Goal: Information Seeking & Learning: Learn about a topic

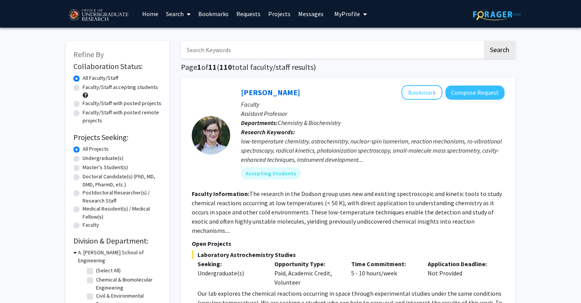
click at [109, 160] on label "Undergraduate(s)" at bounding box center [103, 158] width 41 height 8
click at [88, 159] on input "Undergraduate(s)" at bounding box center [85, 156] width 5 height 5
radio input "true"
click at [113, 91] on label "Faculty/Staff accepting students" at bounding box center [120, 87] width 75 height 8
click at [88, 88] on input "Faculty/Staff accepting students" at bounding box center [85, 85] width 5 height 5
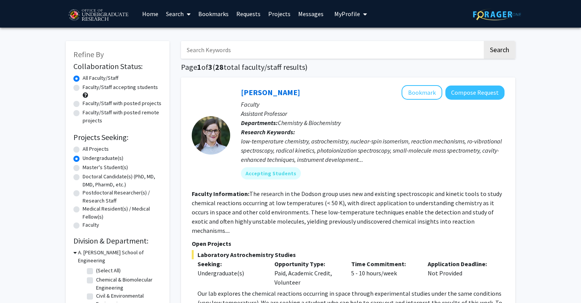
radio input "true"
click at [106, 81] on label "All Faculty/Staff" at bounding box center [101, 78] width 36 height 8
click at [88, 79] on input "All Faculty/Staff" at bounding box center [85, 76] width 5 height 5
radio input "true"
click at [106, 87] on label "Faculty/Staff accepting students" at bounding box center [120, 87] width 75 height 8
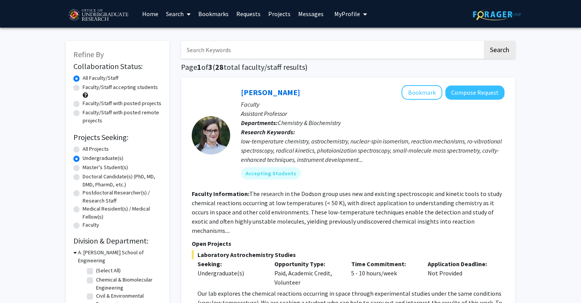
click at [88, 87] on input "Faculty/Staff accepting students" at bounding box center [85, 85] width 5 height 5
radio input "true"
click at [93, 149] on label "All Projects" at bounding box center [96, 149] width 26 height 8
click at [88, 149] on input "All Projects" at bounding box center [85, 147] width 5 height 5
radio input "true"
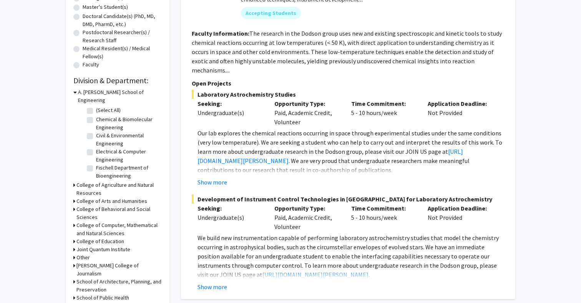
scroll to position [161, 0]
click at [90, 221] on h3 "College of Computer, Mathematical and Natural Sciences" at bounding box center [118, 229] width 85 height 16
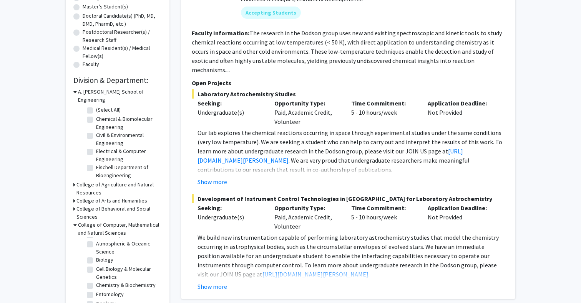
scroll to position [27, 0]
click at [96, 256] on label "Cell Biology & Molecular Genetics" at bounding box center [128, 264] width 64 height 16
click at [96, 256] on input "Cell Biology & Molecular Genetics" at bounding box center [98, 258] width 5 height 5
checkbox input "true"
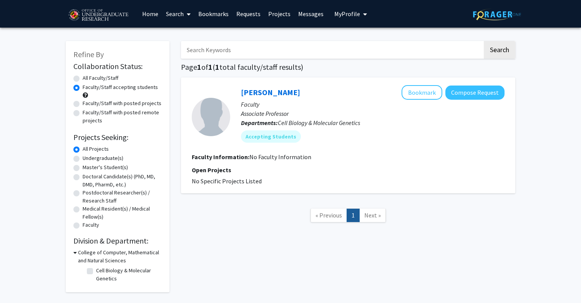
checkbox input "false"
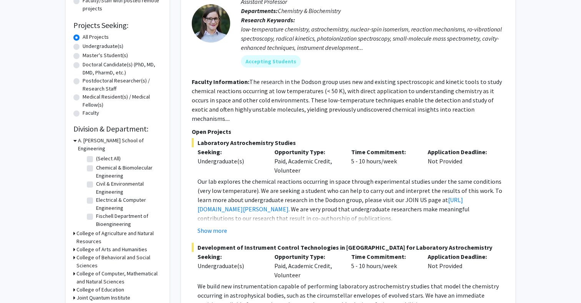
scroll to position [119, 0]
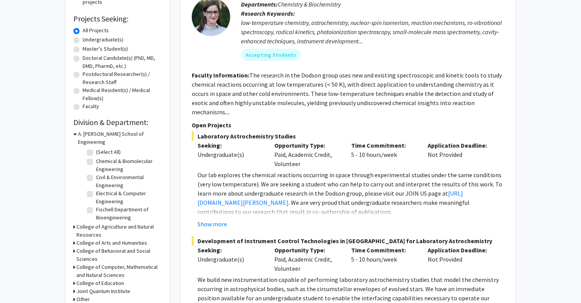
click at [81, 263] on h3 "College of Computer, Mathematical and Natural Sciences" at bounding box center [118, 271] width 85 height 16
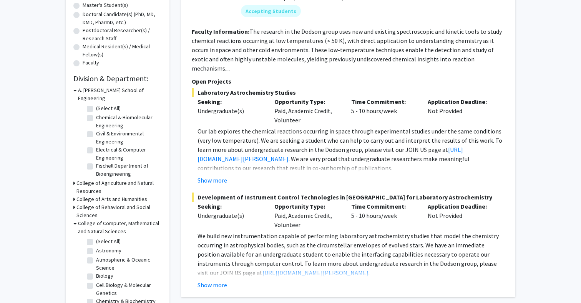
scroll to position [174, 0]
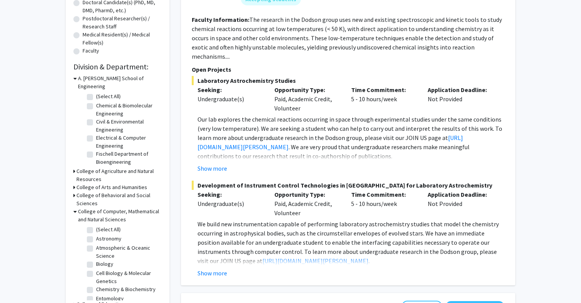
click at [96, 260] on label "Biology" at bounding box center [104, 264] width 17 height 8
click at [96, 260] on input "Biology" at bounding box center [98, 262] width 5 height 5
checkbox input "true"
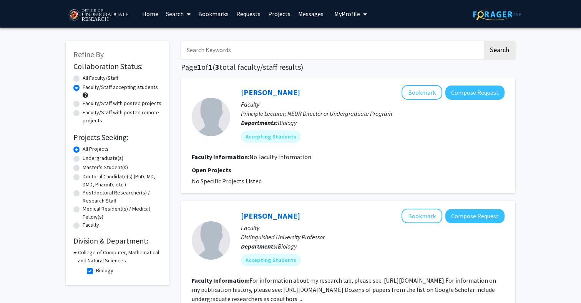
click at [96, 271] on label "Biology" at bounding box center [104, 271] width 17 height 8
click at [96, 271] on input "Biology" at bounding box center [98, 269] width 5 height 5
checkbox input "false"
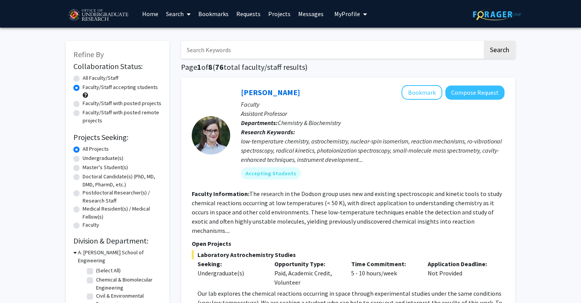
scroll to position [32, 0]
click at [93, 160] on label "Undergraduate(s)" at bounding box center [103, 158] width 41 height 8
click at [88, 159] on input "Undergraduate(s)" at bounding box center [85, 156] width 5 height 5
radio input "true"
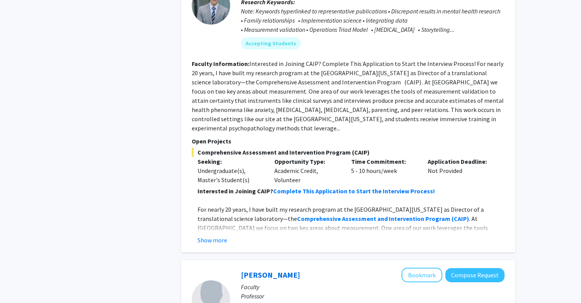
scroll to position [941, 0]
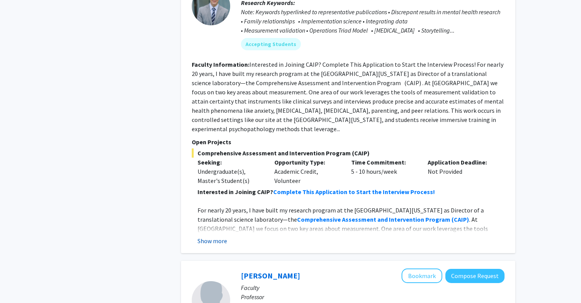
click at [207, 237] on button "Show more" at bounding box center [212, 241] width 30 height 9
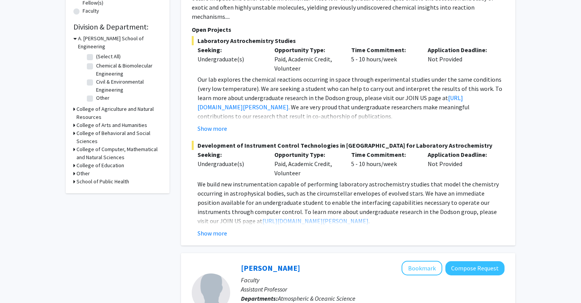
scroll to position [262, 0]
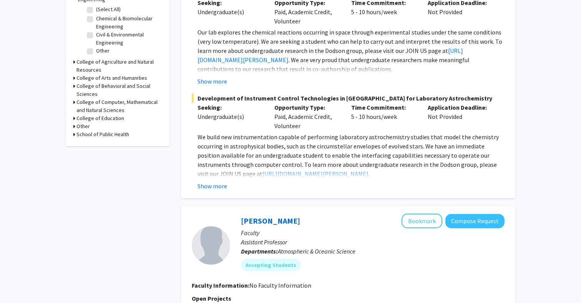
click at [122, 131] on h3 "School of Public Health" at bounding box center [102, 135] width 53 height 8
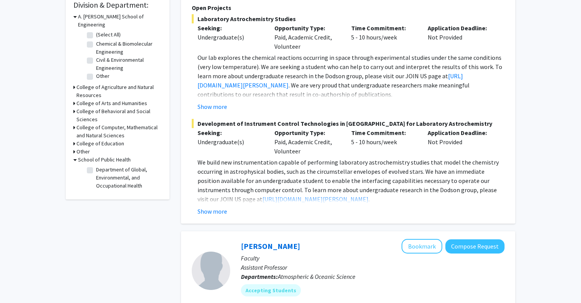
scroll to position [266, 0]
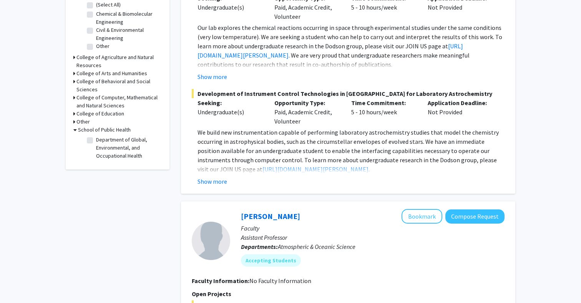
click at [96, 136] on label "Department of Global, Environmental, and Occupational Health" at bounding box center [128, 148] width 64 height 24
click at [96, 136] on input "Department of Global, Environmental, and Occupational Health" at bounding box center [98, 138] width 5 height 5
checkbox input "true"
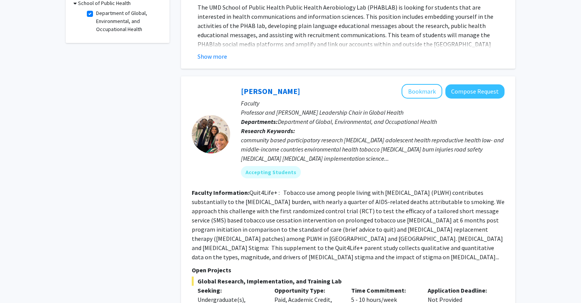
scroll to position [161, 0]
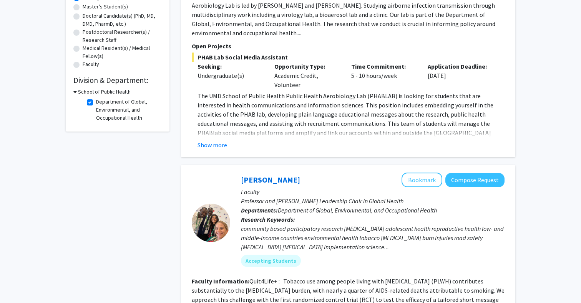
click at [96, 103] on label "Department of Global, Environmental, and Occupational Health" at bounding box center [128, 110] width 64 height 24
click at [96, 103] on input "Department of Global, Environmental, and Occupational Health" at bounding box center [98, 100] width 5 height 5
checkbox input "false"
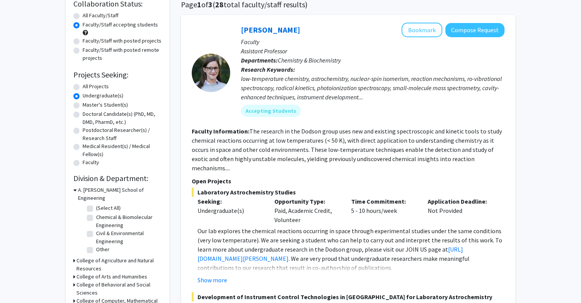
scroll to position [82, 0]
